Goal: Information Seeking & Learning: Learn about a topic

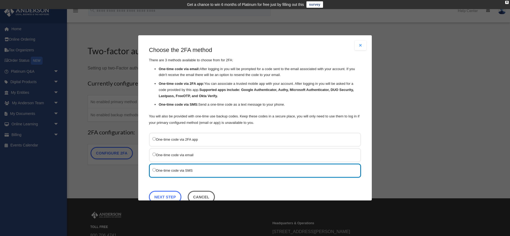
scroll to position [14, 0]
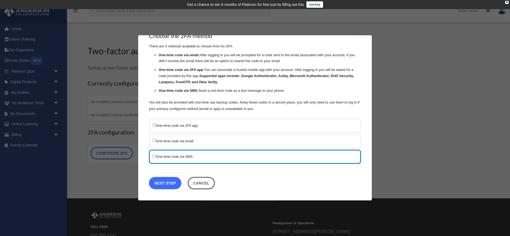
click at [165, 183] on link "Next Step" at bounding box center [165, 183] width 32 height 12
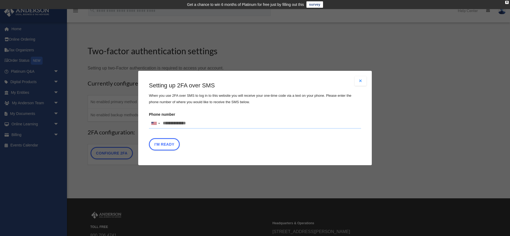
click at [170, 125] on input "Phone number United States +1 United Kingdom +44 Afghanistan (‫افغانستان‬‎) +93…" at bounding box center [255, 123] width 212 height 11
type input "**********"
click at [171, 144] on button "I'm Ready" at bounding box center [164, 144] width 31 height 12
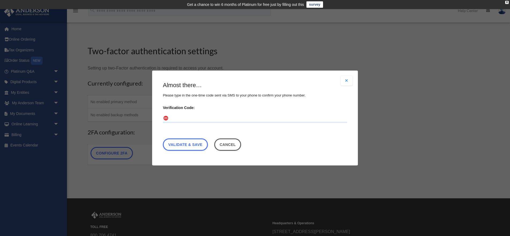
click at [182, 120] on input "Verification Code:" at bounding box center [255, 118] width 184 height 9
type input "******"
click at [188, 142] on link "Validate & Save" at bounding box center [185, 145] width 45 height 12
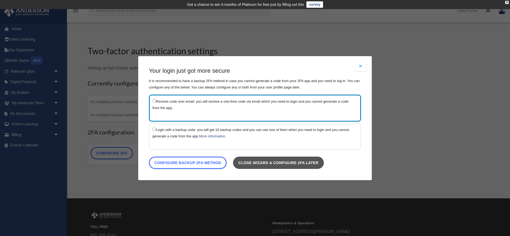
click at [257, 165] on link "Close wizard & configure 2FA later" at bounding box center [278, 163] width 91 height 12
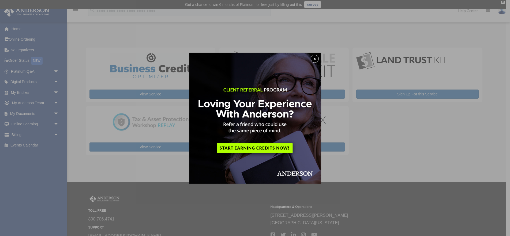
click at [314, 58] on button "x" at bounding box center [315, 59] width 8 height 8
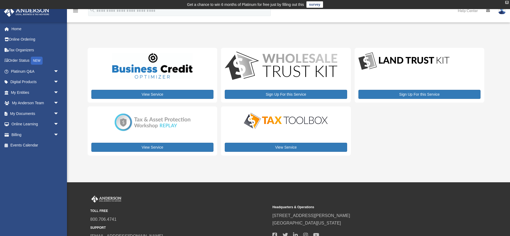
click at [506, 2] on div "X" at bounding box center [506, 2] width 3 height 3
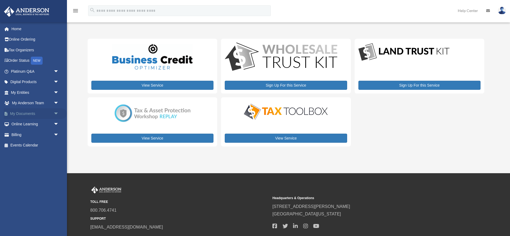
click at [19, 114] on link "My Documents arrow_drop_down" at bounding box center [35, 113] width 63 height 11
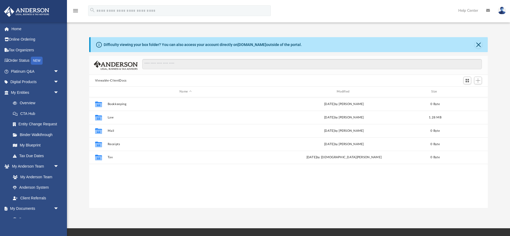
scroll to position [122, 399]
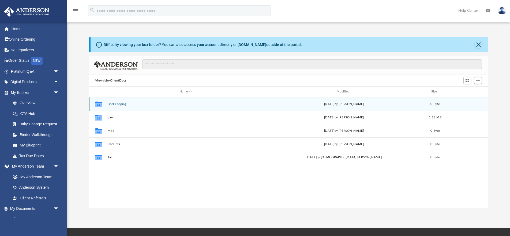
click at [98, 105] on icon "grid" at bounding box center [98, 105] width 7 height 4
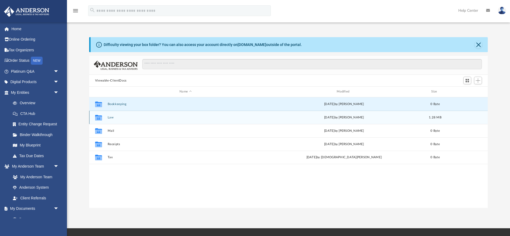
click at [98, 119] on icon "grid" at bounding box center [98, 118] width 7 height 6
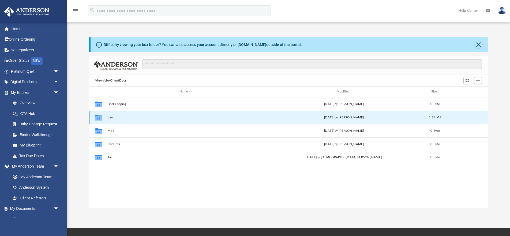
click at [100, 119] on icon "grid" at bounding box center [98, 118] width 7 height 4
click at [229, 120] on div "Collaborated Folder Law Thu Jan 19 2023 by Stephanie Sprinkle 1.28 MB" at bounding box center [288, 117] width 399 height 13
click at [260, 121] on div "Collaborated Folder Law Thu Jan 19 2023 by Stephanie Sprinkle 1.28 MB" at bounding box center [288, 117] width 399 height 13
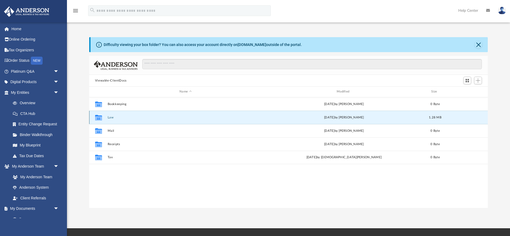
click at [324, 116] on div "Thu Jan 19 2023 by Stephanie Sprinkle" at bounding box center [344, 117] width 156 height 5
click at [98, 116] on icon "grid" at bounding box center [98, 118] width 7 height 6
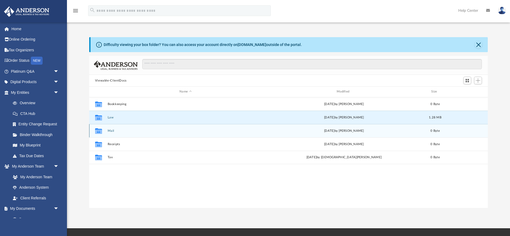
click at [99, 133] on icon "grid" at bounding box center [98, 131] width 7 height 6
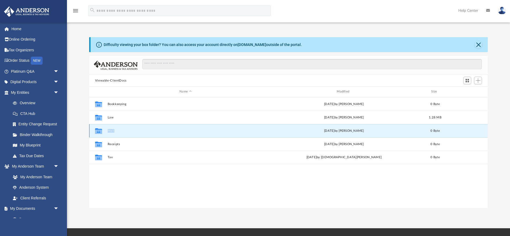
click at [99, 133] on icon "grid" at bounding box center [98, 131] width 7 height 6
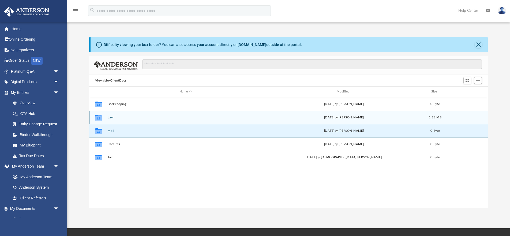
click at [100, 119] on icon "grid" at bounding box center [98, 118] width 7 height 4
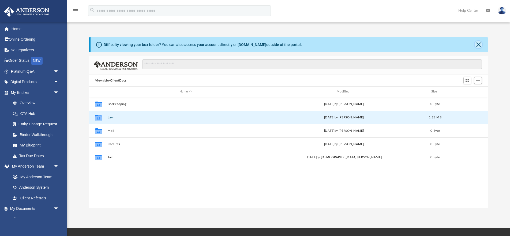
click at [479, 43] on button "Close" at bounding box center [478, 44] width 7 height 7
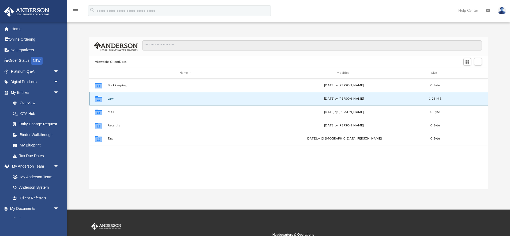
click at [101, 100] on icon "grid" at bounding box center [98, 99] width 7 height 4
click at [28, 103] on link "Overview" at bounding box center [36, 103] width 59 height 11
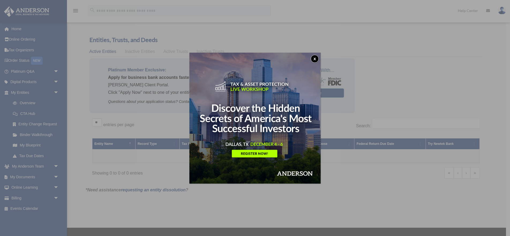
click at [315, 58] on button "x" at bounding box center [315, 59] width 8 height 8
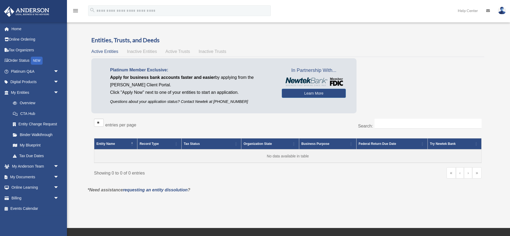
click at [146, 51] on span "Inactive Entities" at bounding box center [142, 51] width 30 height 5
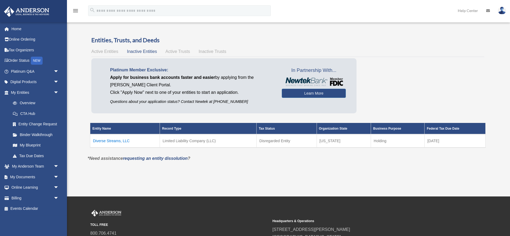
click at [110, 141] on td "Diverse Streams, LLC" at bounding box center [125, 140] width 70 height 13
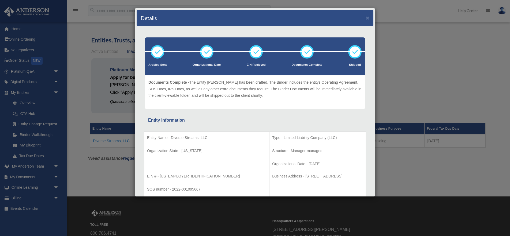
click at [369, 18] on div "Details ×" at bounding box center [255, 18] width 237 height 16
click at [368, 17] on button "×" at bounding box center [367, 18] width 3 height 6
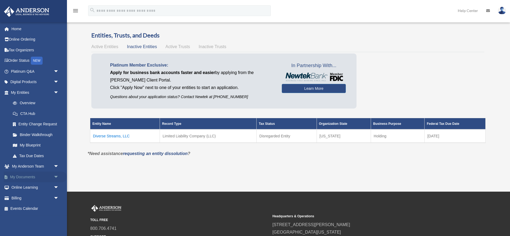
scroll to position [5, 0]
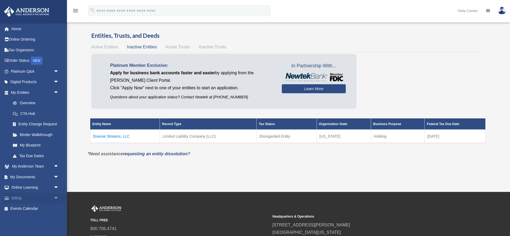
click at [32, 198] on link "Billing arrow_drop_down" at bounding box center [35, 198] width 63 height 11
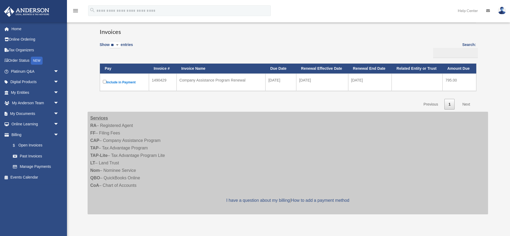
scroll to position [37, 0]
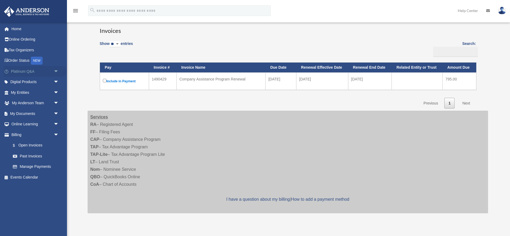
click at [56, 70] on span "arrow_drop_down" at bounding box center [59, 71] width 11 height 11
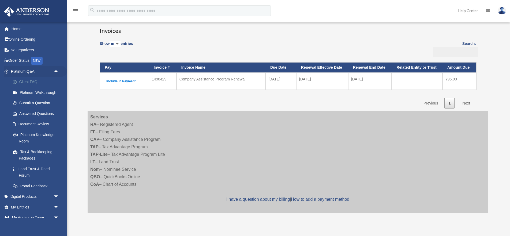
click at [34, 81] on link "Client FAQ" at bounding box center [36, 82] width 59 height 11
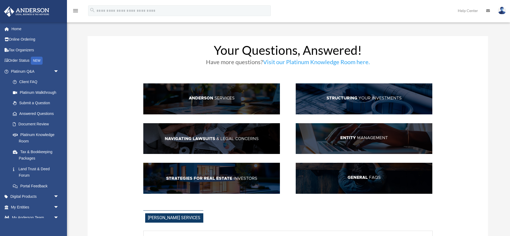
click at [213, 178] on img at bounding box center [211, 178] width 137 height 31
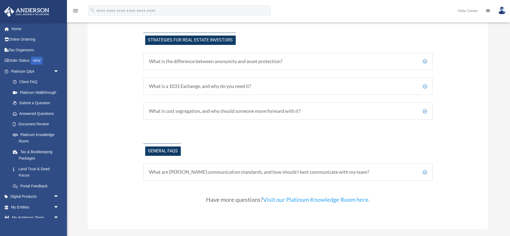
scroll to position [1076, 0]
click at [425, 61] on h5 "What is the difference between anonymity and asset protection?" at bounding box center [288, 61] width 278 height 6
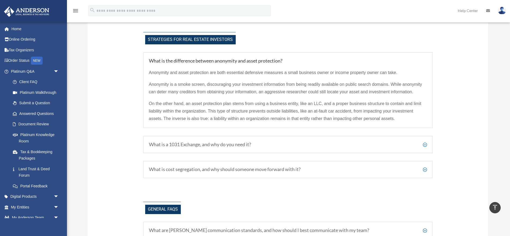
click at [424, 145] on h5 "What is a 1031 Exchange, and why do you need it?" at bounding box center [288, 145] width 278 height 6
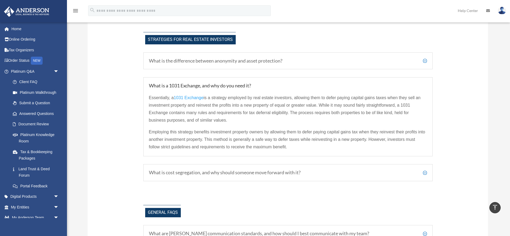
click at [426, 172] on h5 "What is cost segregation, and why should someone move forward with it?" at bounding box center [288, 173] width 278 height 6
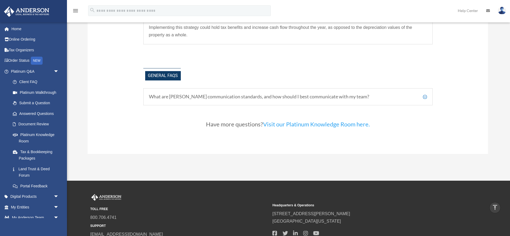
scroll to position [1197, 0]
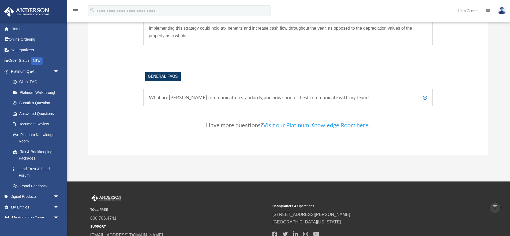
click at [424, 98] on h5 "What are [PERSON_NAME] communication standards, and how should I best communica…" at bounding box center [288, 98] width 278 height 6
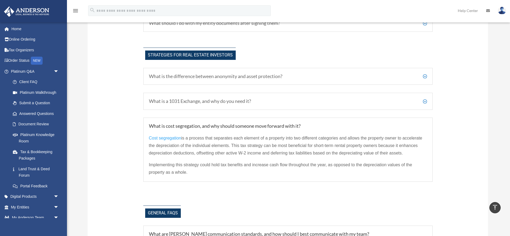
scroll to position [1059, 0]
click at [426, 102] on h5 "What is a 1031 Exchange, and why do you need it?" at bounding box center [288, 102] width 278 height 6
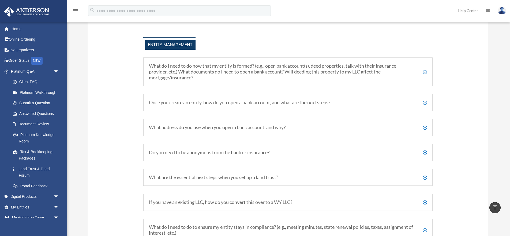
scroll to position [618, 0]
click at [426, 72] on h5 "What do I need to do now that my entity is formed? (e.g., open bank account(s),…" at bounding box center [288, 72] width 278 height 17
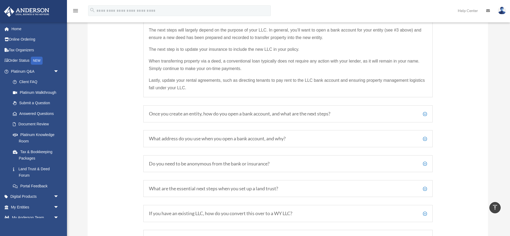
scroll to position [680, 0]
click at [426, 138] on h5 "What address do you use when you open a bank account, and why?" at bounding box center [288, 138] width 278 height 6
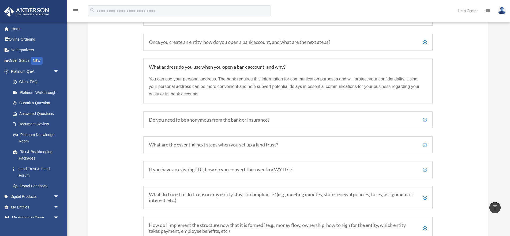
click at [425, 119] on h5 "Do you need to be anonymous from the bank or insurance?" at bounding box center [288, 120] width 278 height 6
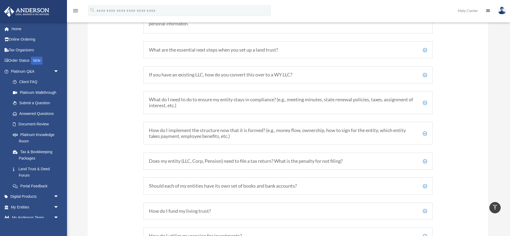
scroll to position [795, 0]
click at [424, 49] on h5 "What are the essential next steps when you set up a land trust?" at bounding box center [288, 49] width 278 height 6
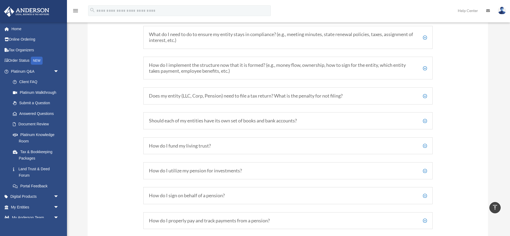
scroll to position [888, 0]
click at [425, 67] on h5 "How do I implement the structure now that it is formed? (e.g., money flow, owne…" at bounding box center [288, 67] width 278 height 12
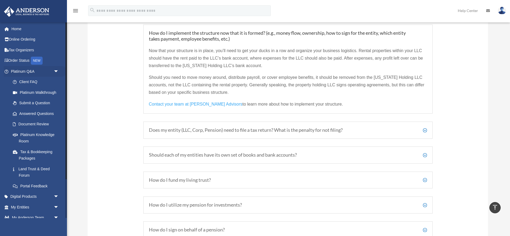
scroll to position [845, 0]
click at [424, 131] on h5 "Does my entity (LLC, Corp, Pension) need to file a tax return? What is the pena…" at bounding box center [288, 130] width 278 height 6
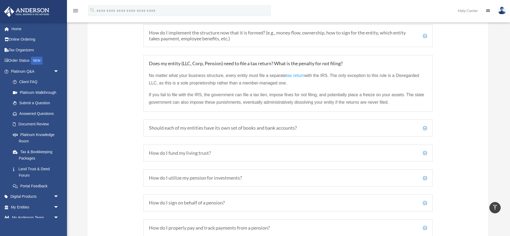
click at [425, 128] on h5 "Should each of my entities have its own set of books and bank accounts?" at bounding box center [288, 128] width 278 height 6
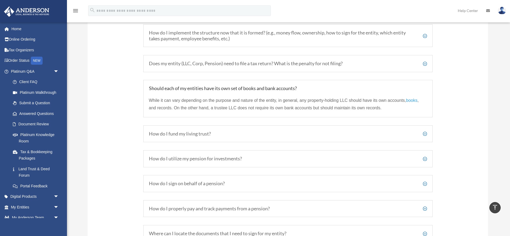
click at [424, 134] on h5 "How do I fund my living trust?" at bounding box center [288, 134] width 278 height 6
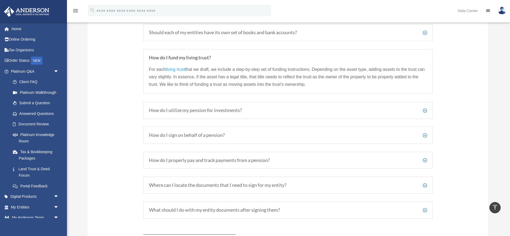
scroll to position [901, 0]
click at [424, 111] on h5 "How do I utilize my pension for investments?" at bounding box center [288, 110] width 278 height 6
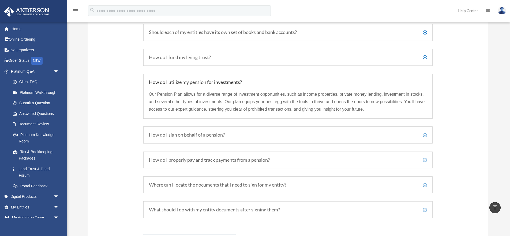
click at [426, 135] on h5 "How do I sign on behalf of a pension?" at bounding box center [288, 135] width 278 height 6
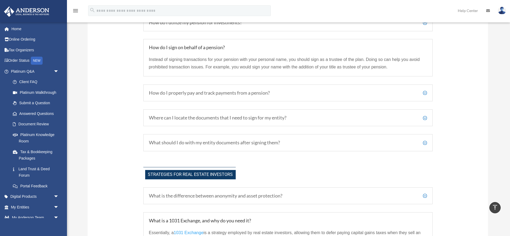
scroll to position [962, 0]
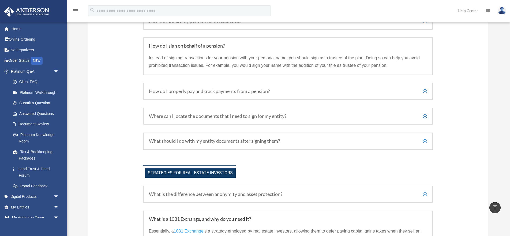
click at [425, 116] on h5 "Where can I locate the documents that I need to sign for my entity?" at bounding box center [288, 117] width 278 height 6
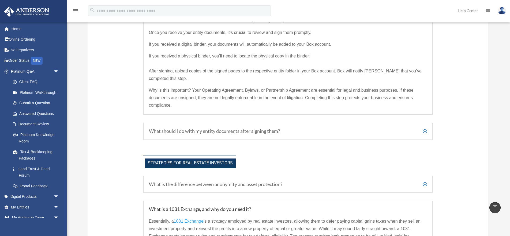
scroll to position [1038, 0]
click at [426, 131] on h5 "What should I do with my entity documents after signing them?" at bounding box center [288, 131] width 278 height 6
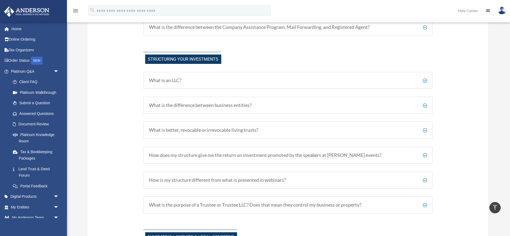
scroll to position [271, 0]
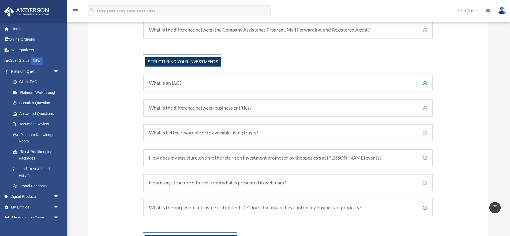
click at [425, 83] on h5 "What is an LLC?" at bounding box center [288, 83] width 278 height 6
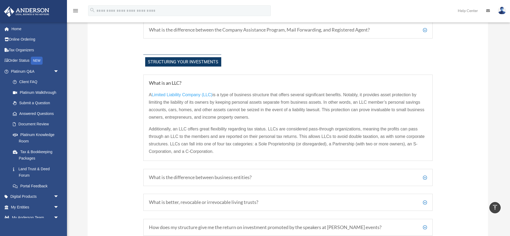
click at [425, 83] on h5 "What is an LLC?" at bounding box center [288, 83] width 278 height 6
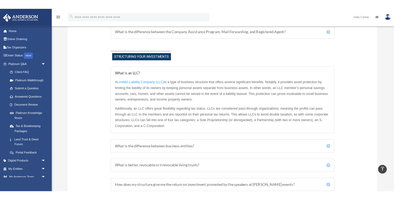
scroll to position [242, 0]
